Goal: Task Accomplishment & Management: Manage account settings

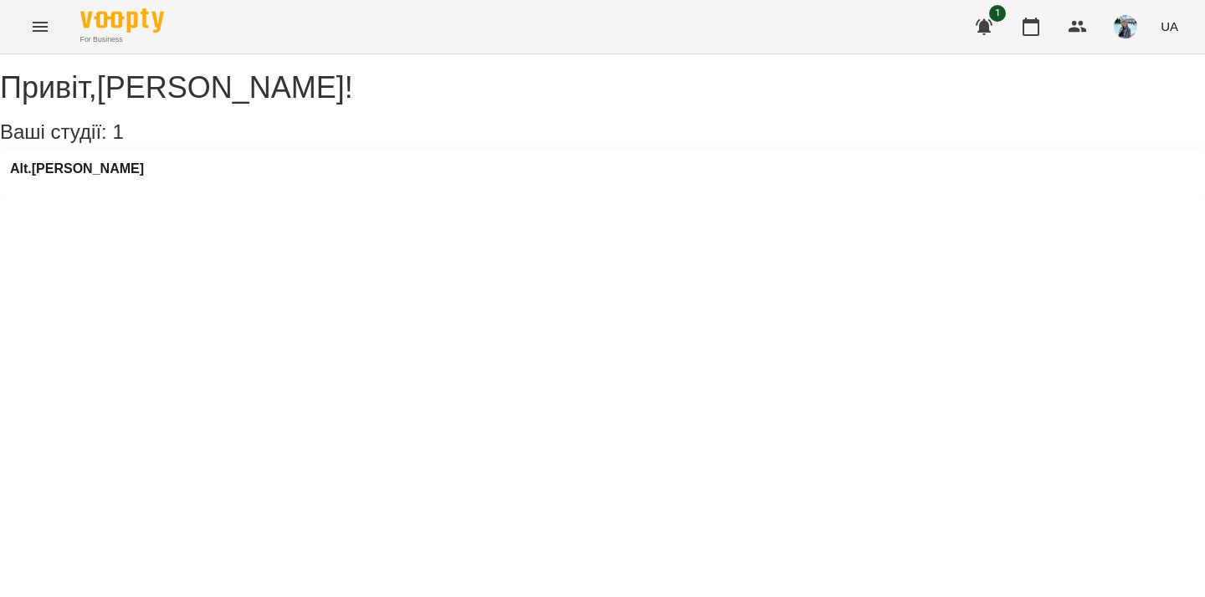
click at [64, 177] on div "Alt.[PERSON_NAME]" at bounding box center [602, 173] width 1205 height 45
click at [63, 177] on h3 "Alt.[PERSON_NAME]" at bounding box center [77, 169] width 134 height 15
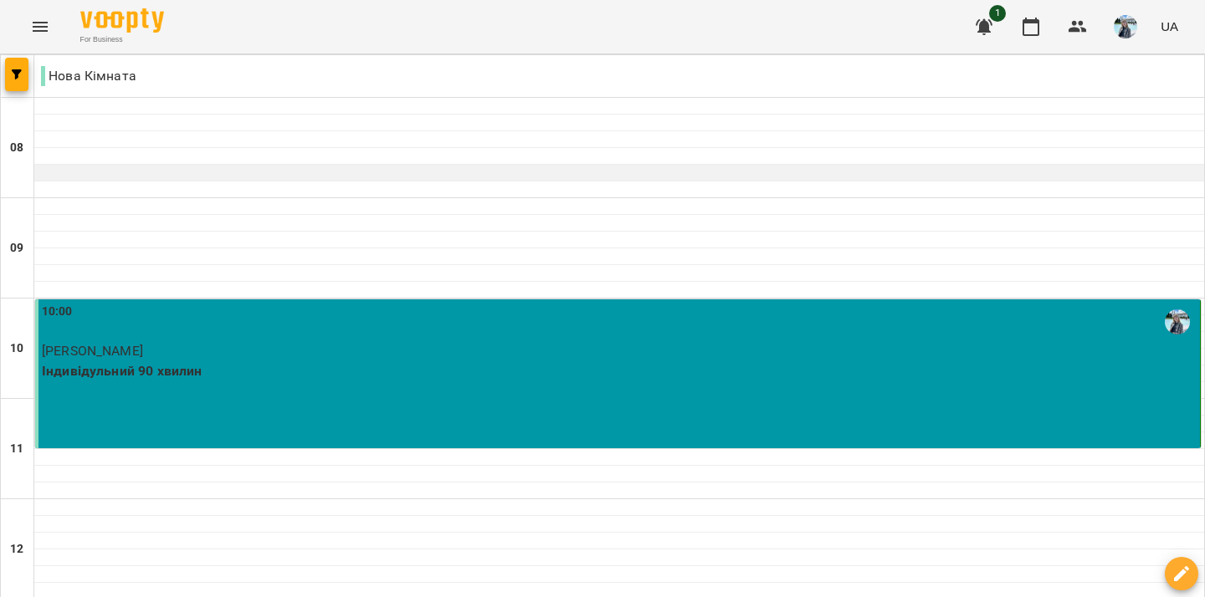
scroll to position [49, 0]
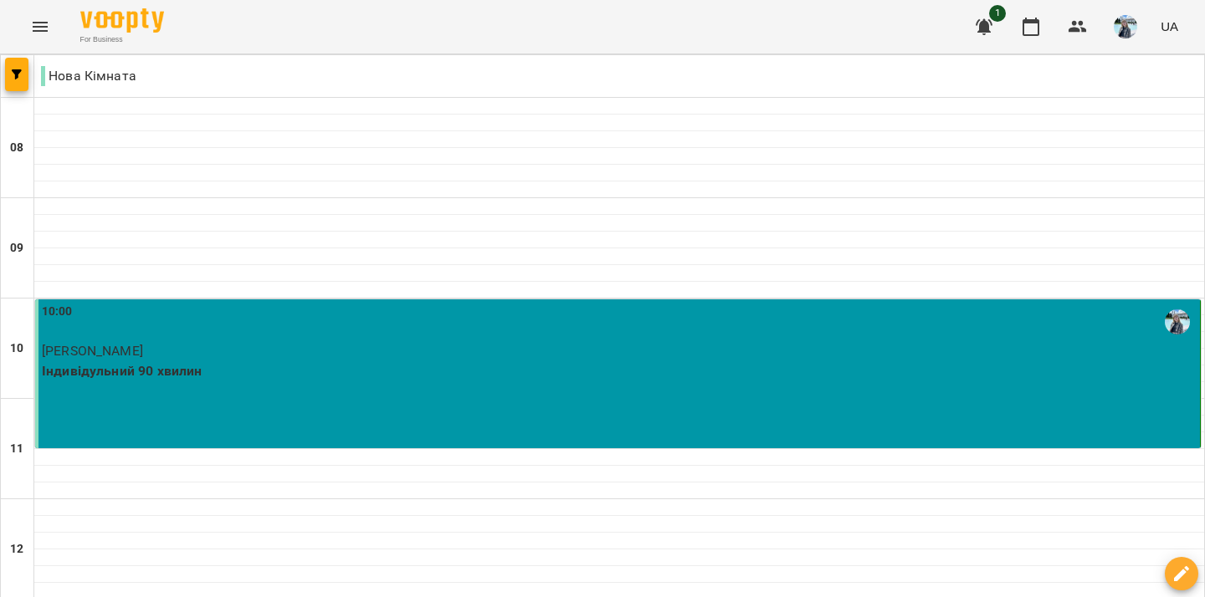
type input "**********"
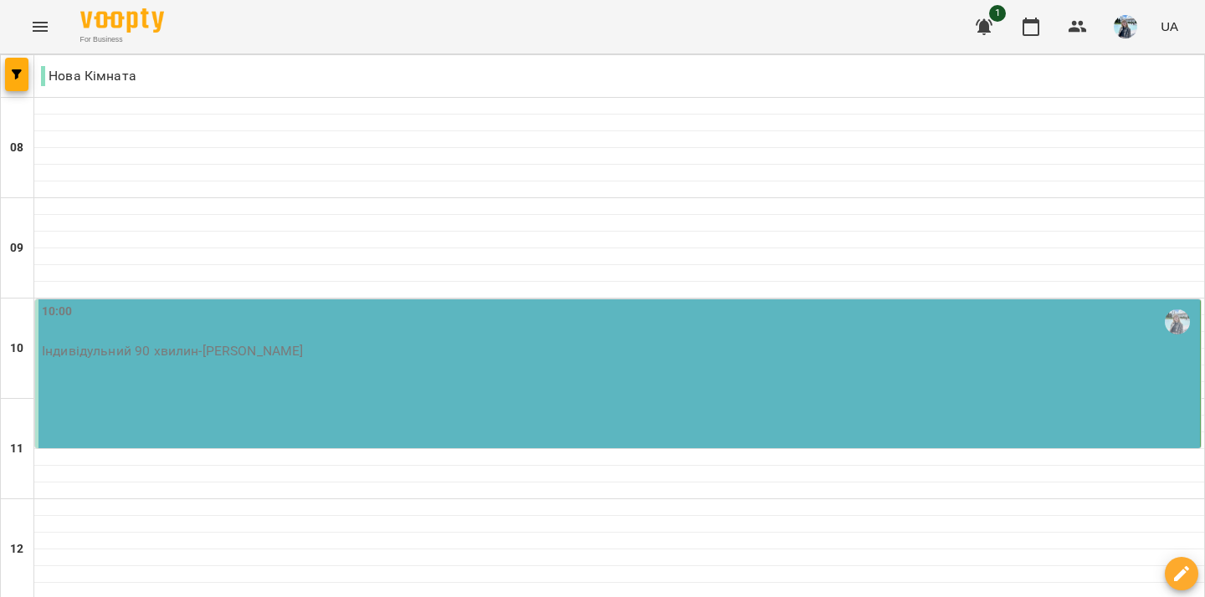
click at [289, 358] on p "Індивідульний 90 хвилин - [PERSON_NAME]" at bounding box center [619, 351] width 1155 height 20
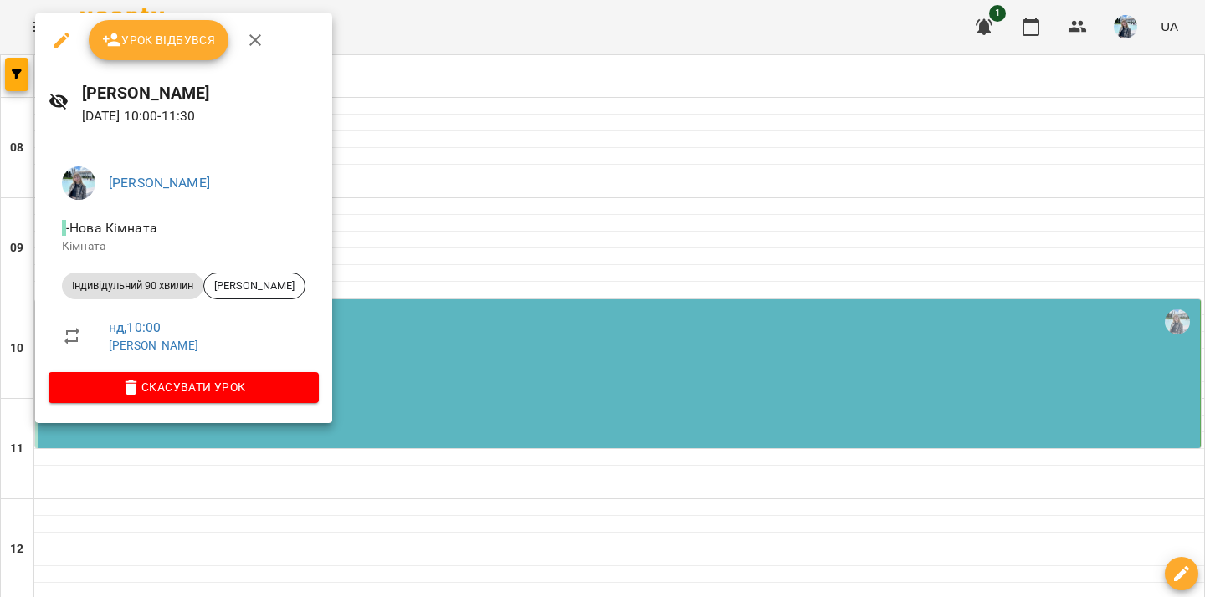
click at [158, 43] on span "Урок відбувся" at bounding box center [159, 40] width 114 height 20
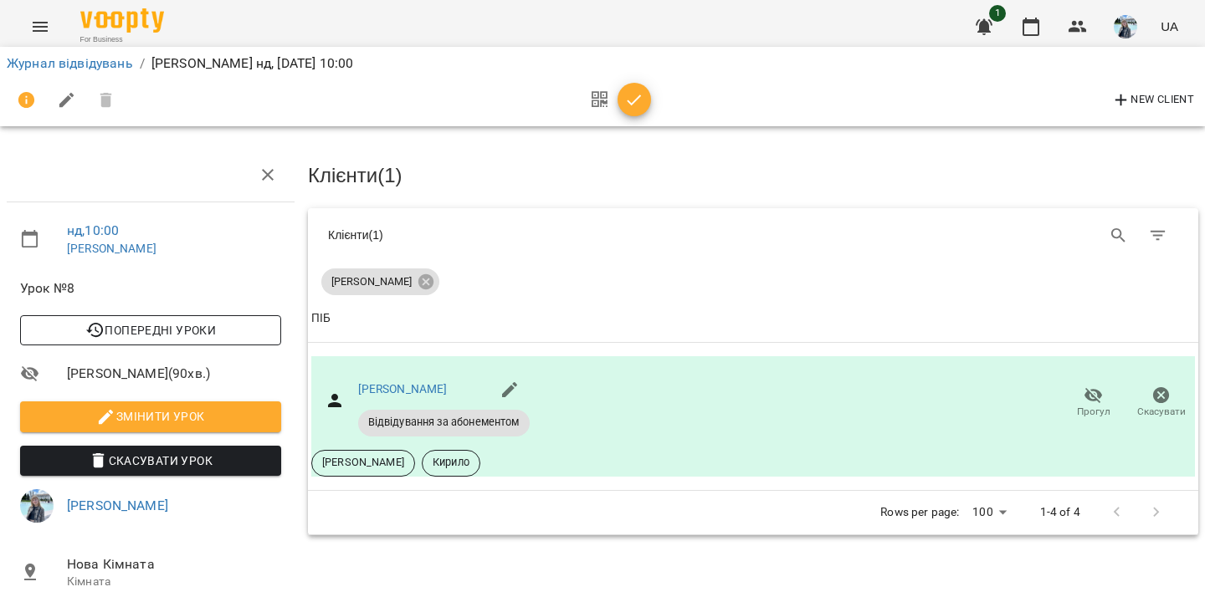
click at [199, 330] on span "Попередні уроки" at bounding box center [150, 330] width 234 height 20
